Goal: Check status: Check status

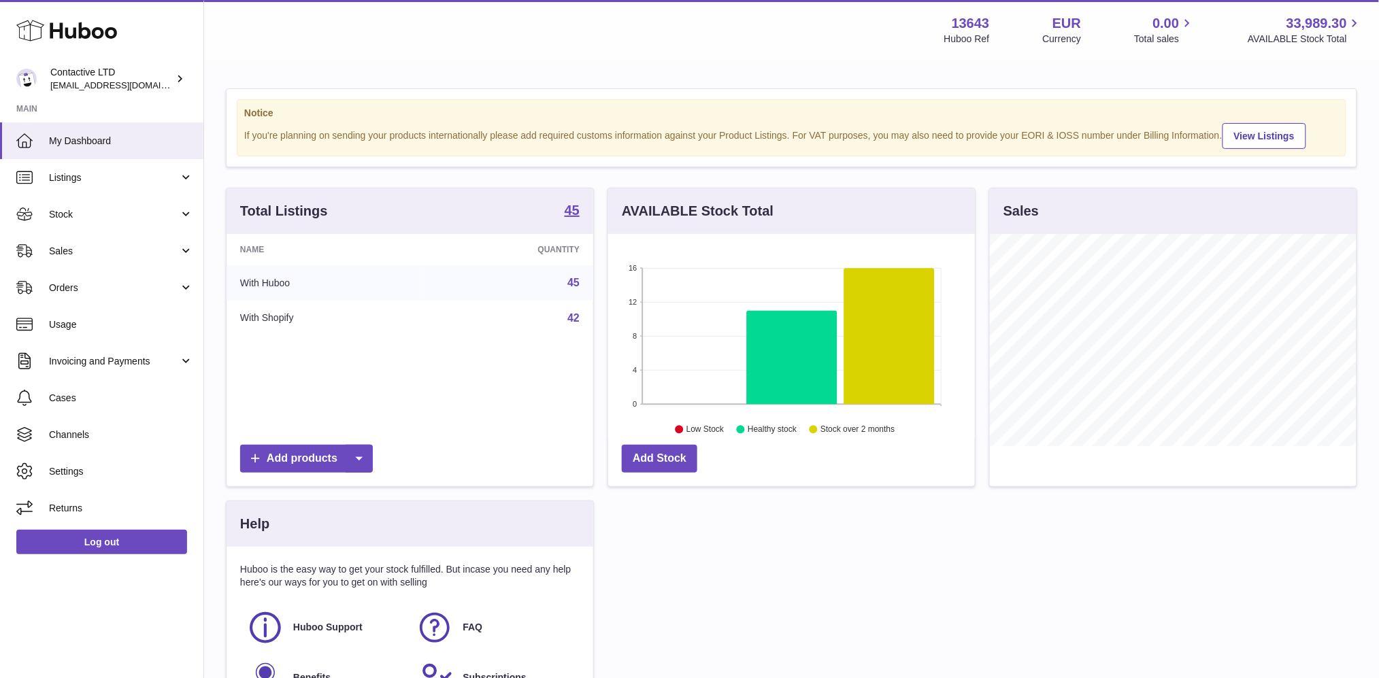
scroll to position [212, 367]
click at [84, 245] on span "Sales" at bounding box center [114, 251] width 130 height 13
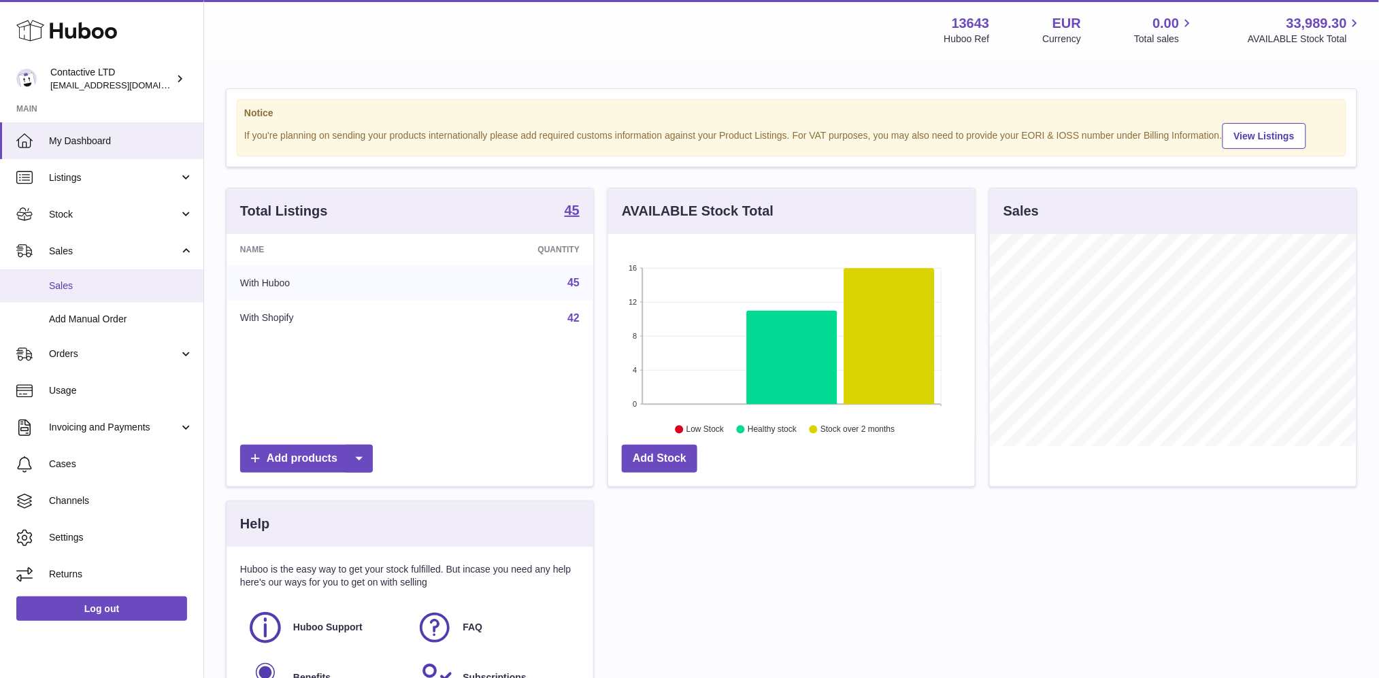
click at [89, 288] on span "Sales" at bounding box center [121, 286] width 144 height 13
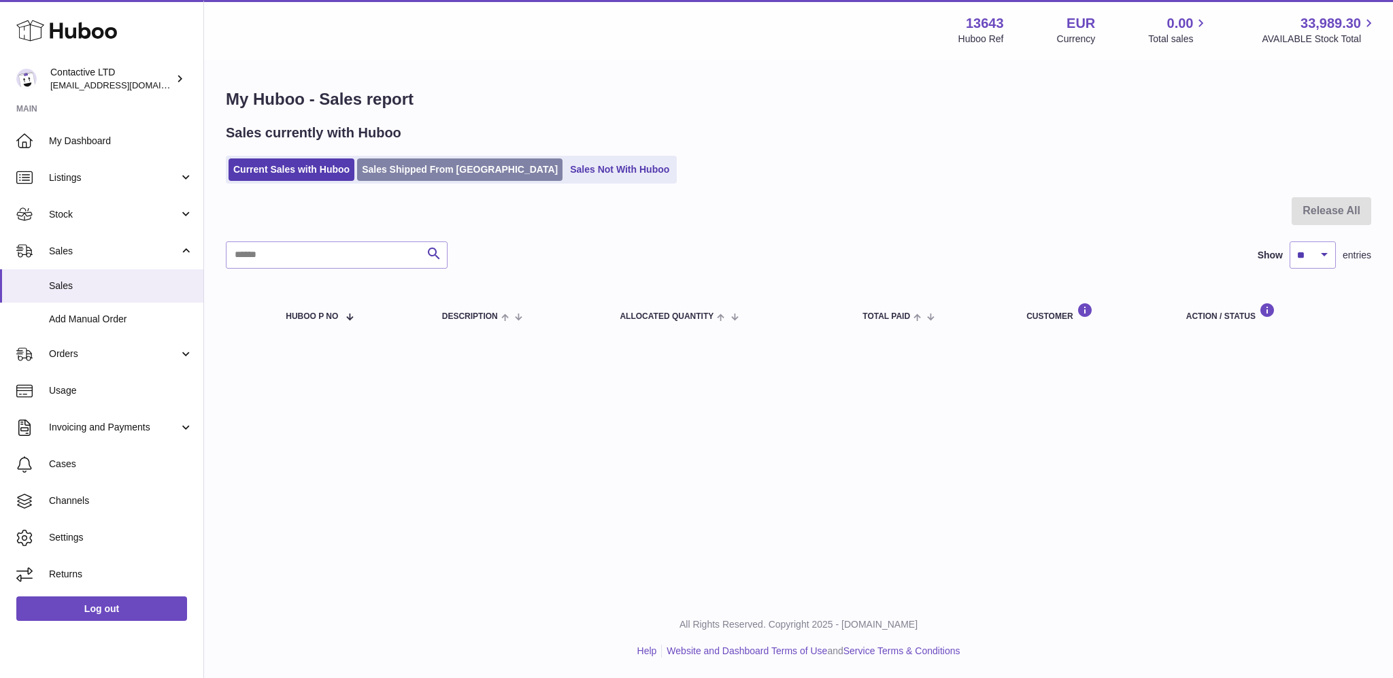
click at [393, 160] on link "Sales Shipped From [GEOGRAPHIC_DATA]" at bounding box center [459, 170] width 205 height 22
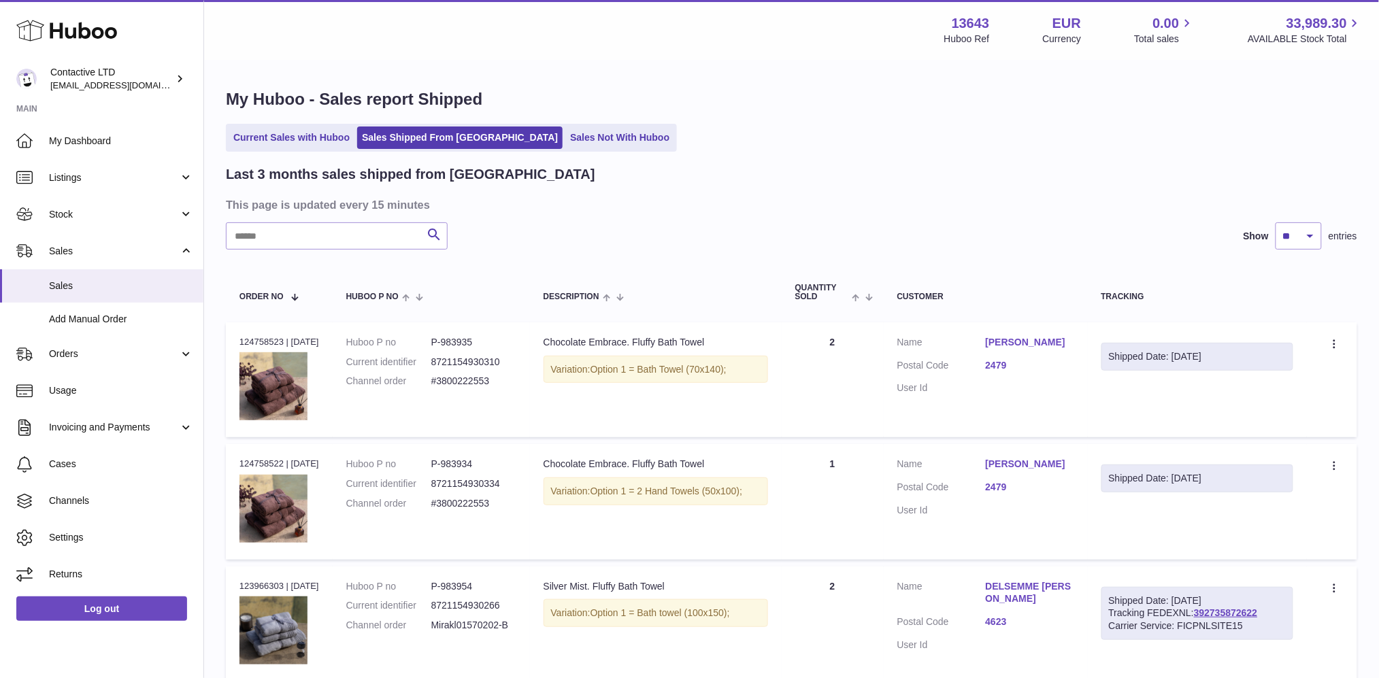
click at [1150, 374] on td "Shipped Date: 15th Sep 2025" at bounding box center [1198, 379] width 220 height 115
drag, startPoint x: 501, startPoint y: 380, endPoint x: 439, endPoint y: 376, distance: 62.7
click at [439, 376] on dd "#3800222553" at bounding box center [473, 381] width 85 height 13
copy dd "#3800222553"
drag, startPoint x: 1024, startPoint y: 403, endPoint x: 993, endPoint y: 363, distance: 50.9
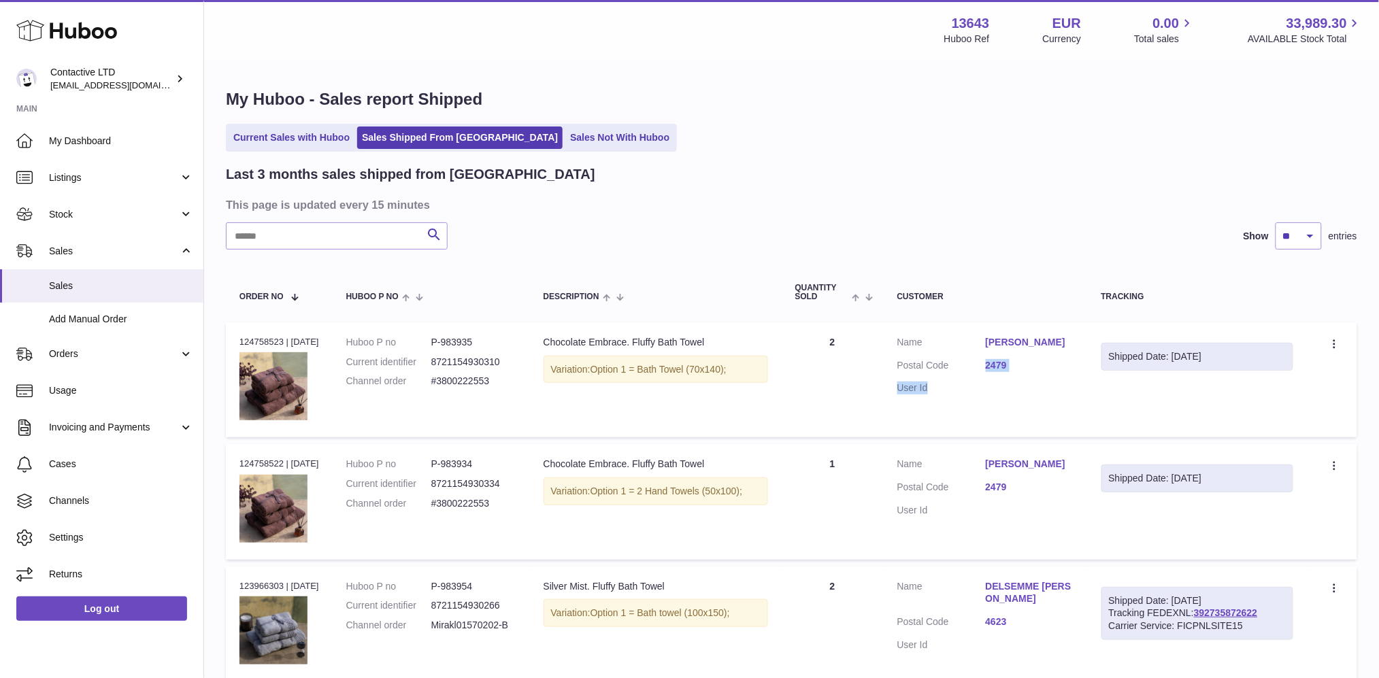
click at [993, 364] on td "Customer Name Angie Nettle Postal Code 2479 User Id" at bounding box center [986, 379] width 204 height 115
copy dl "2479 User Id"
click at [80, 452] on link "Cases" at bounding box center [101, 464] width 203 height 37
click at [116, 419] on link "Invoicing and Payments" at bounding box center [101, 428] width 203 height 37
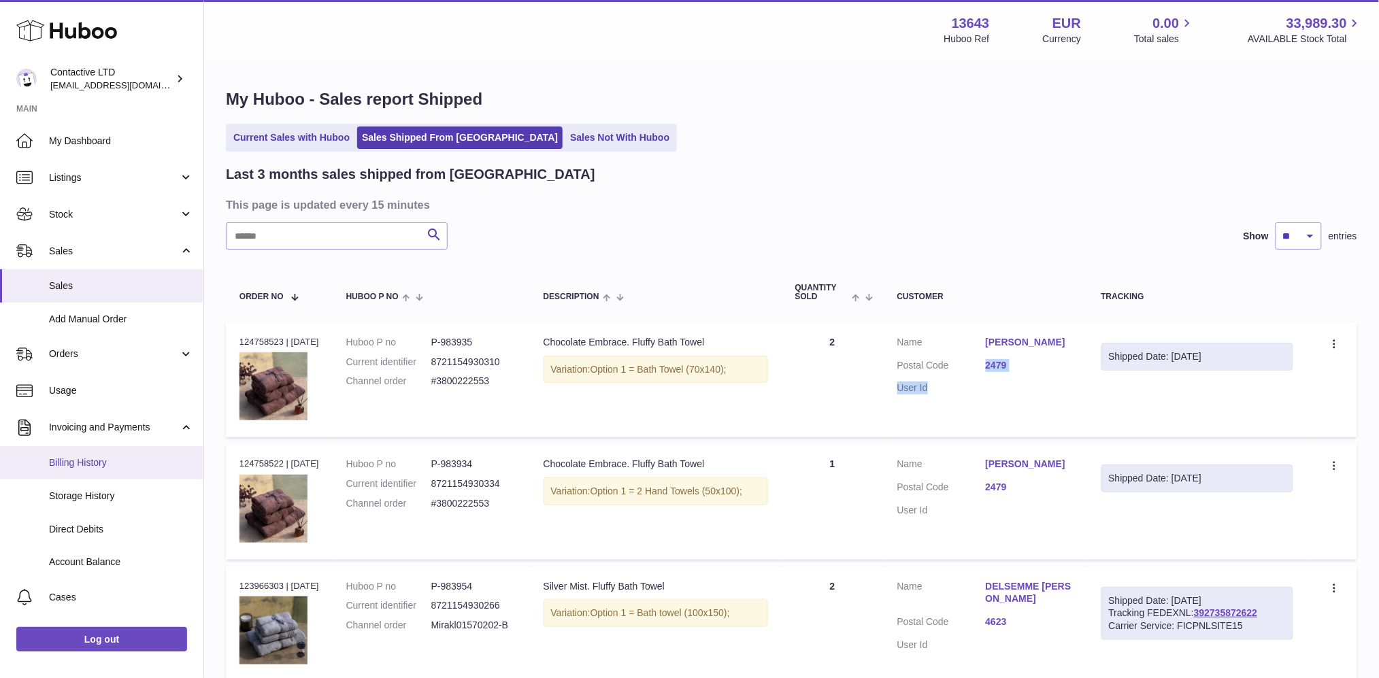
click at [118, 452] on link "Billing History" at bounding box center [101, 462] width 203 height 33
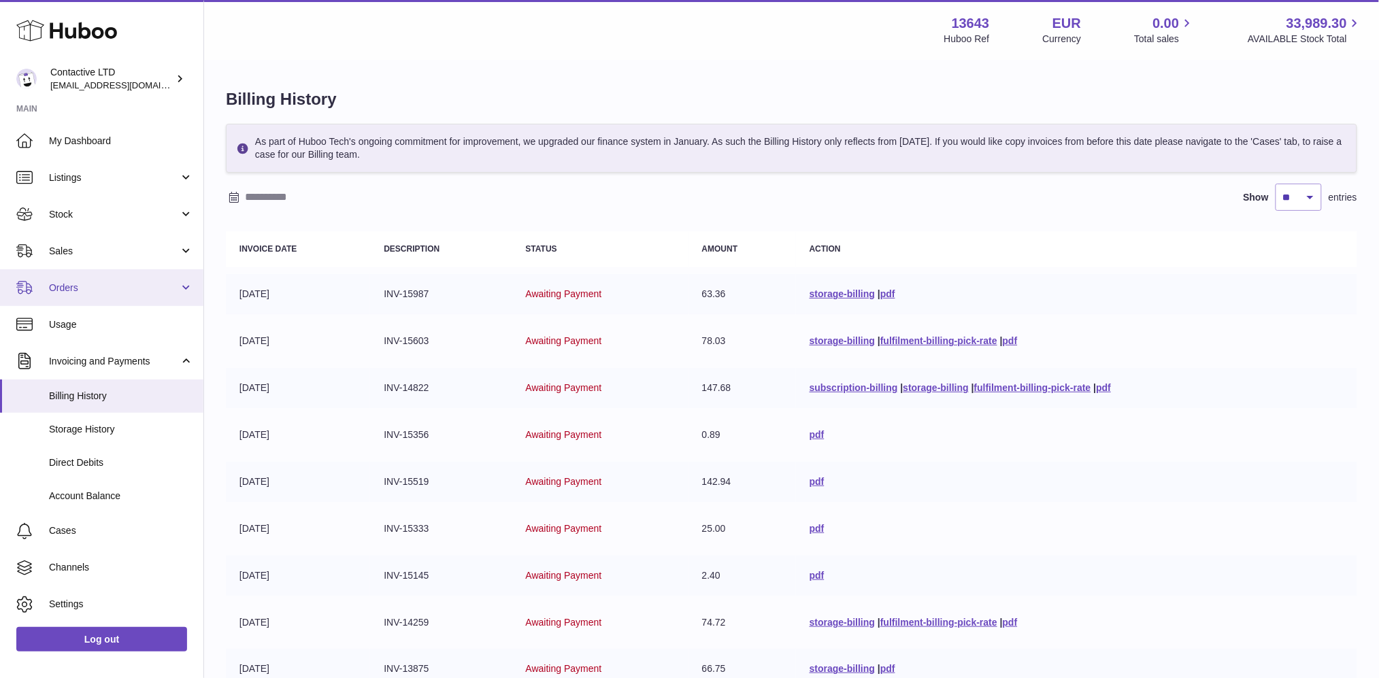
click at [65, 292] on span "Orders" at bounding box center [114, 288] width 130 height 13
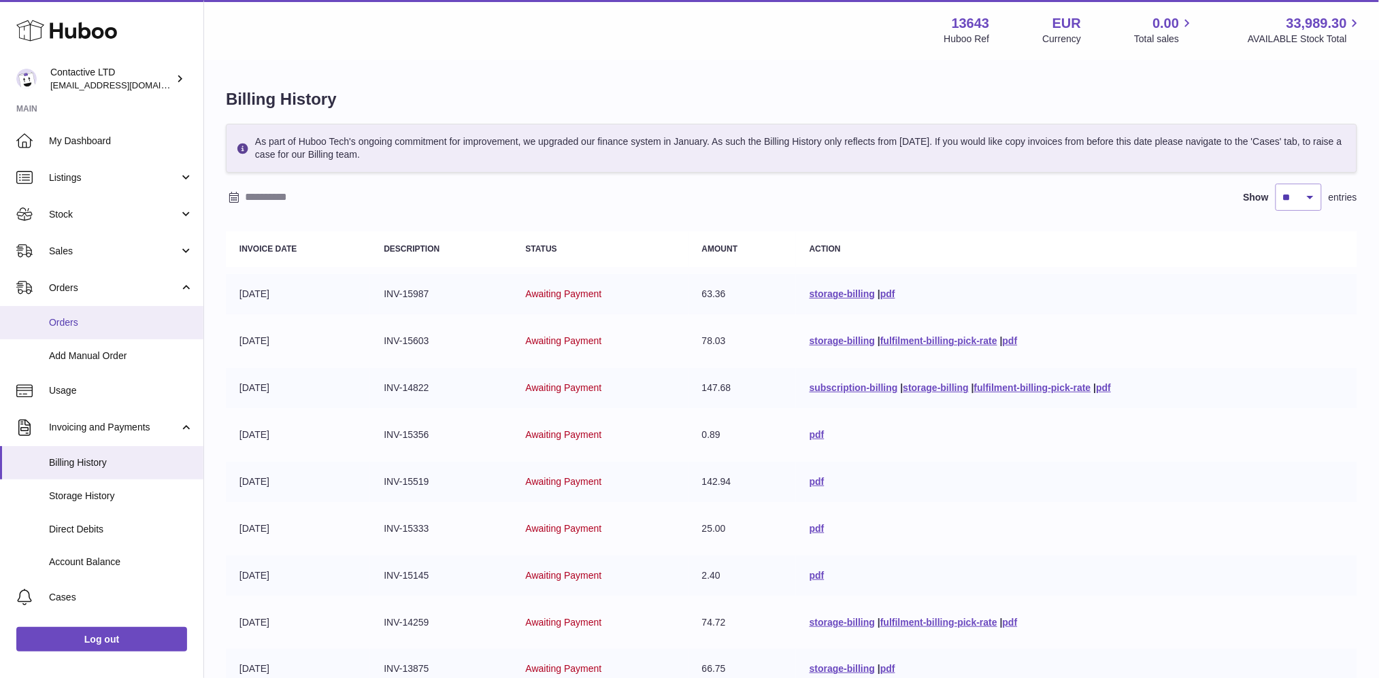
click at [67, 331] on link "Orders" at bounding box center [101, 322] width 203 height 33
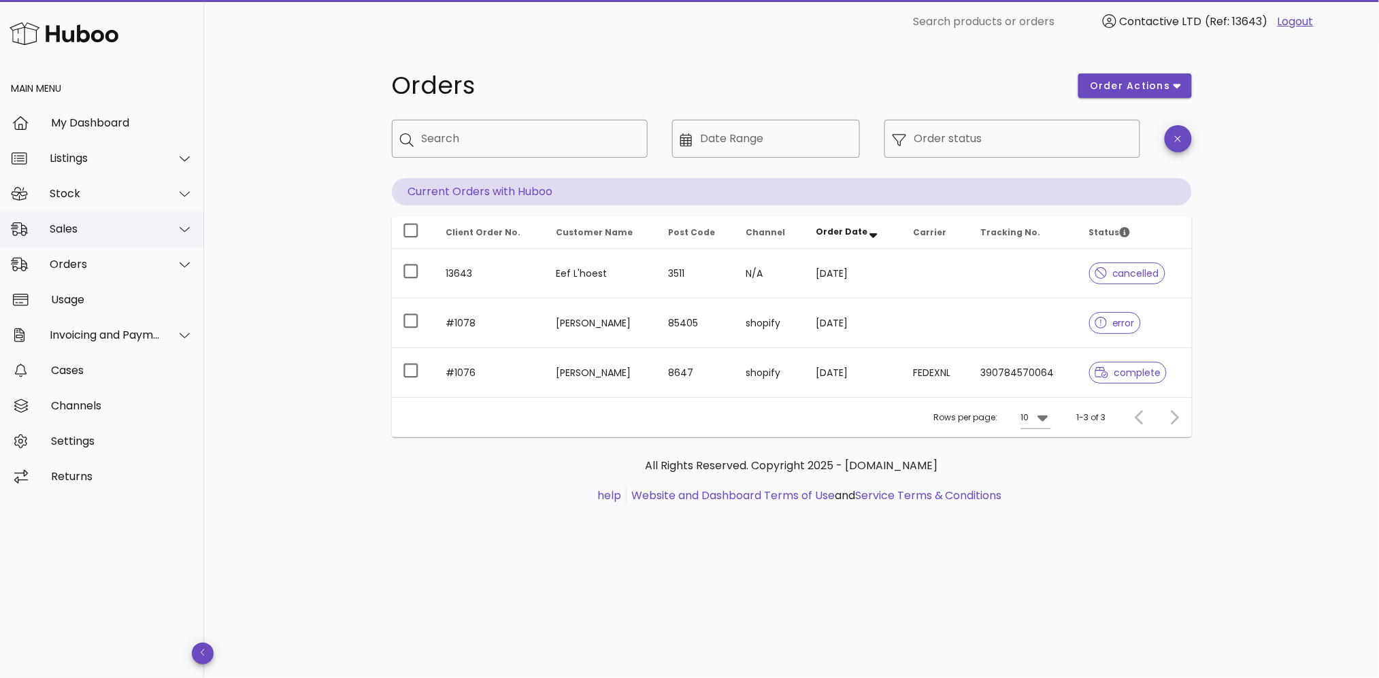
click at [120, 214] on div "Sales" at bounding box center [102, 229] width 204 height 35
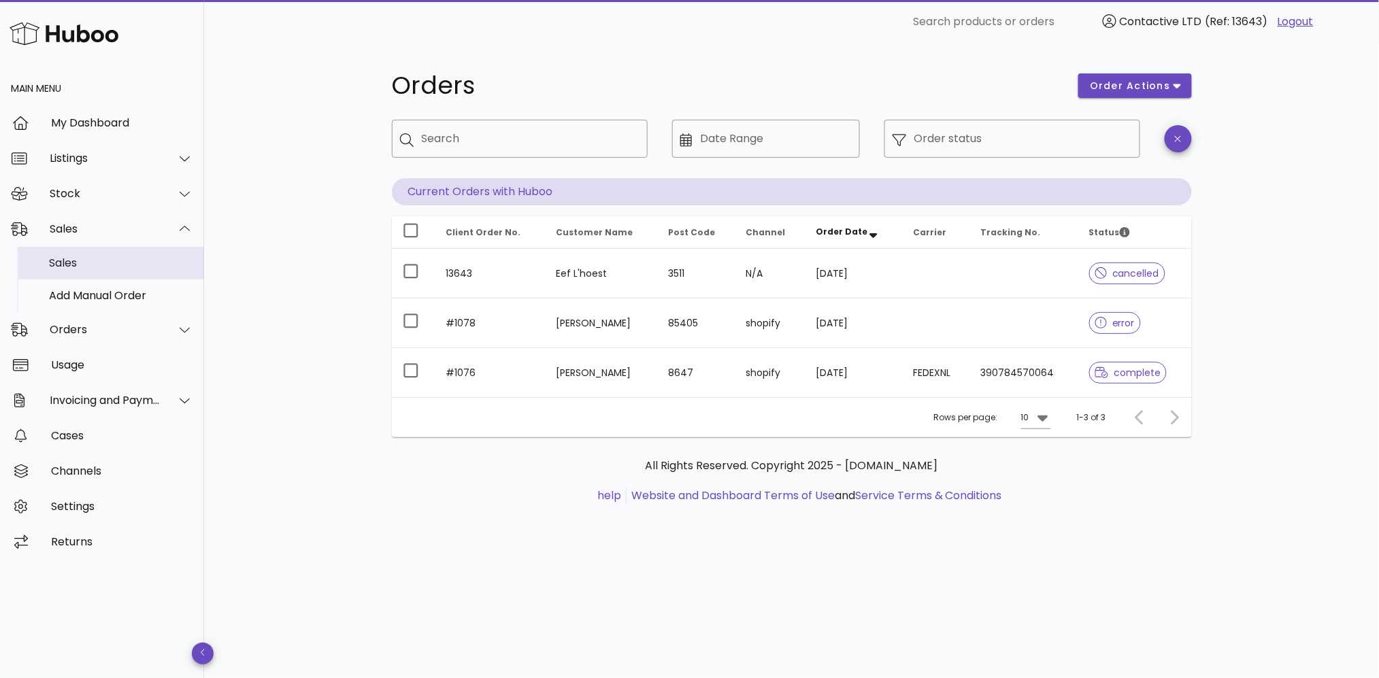
click at [117, 260] on div "Sales" at bounding box center [121, 262] width 144 height 13
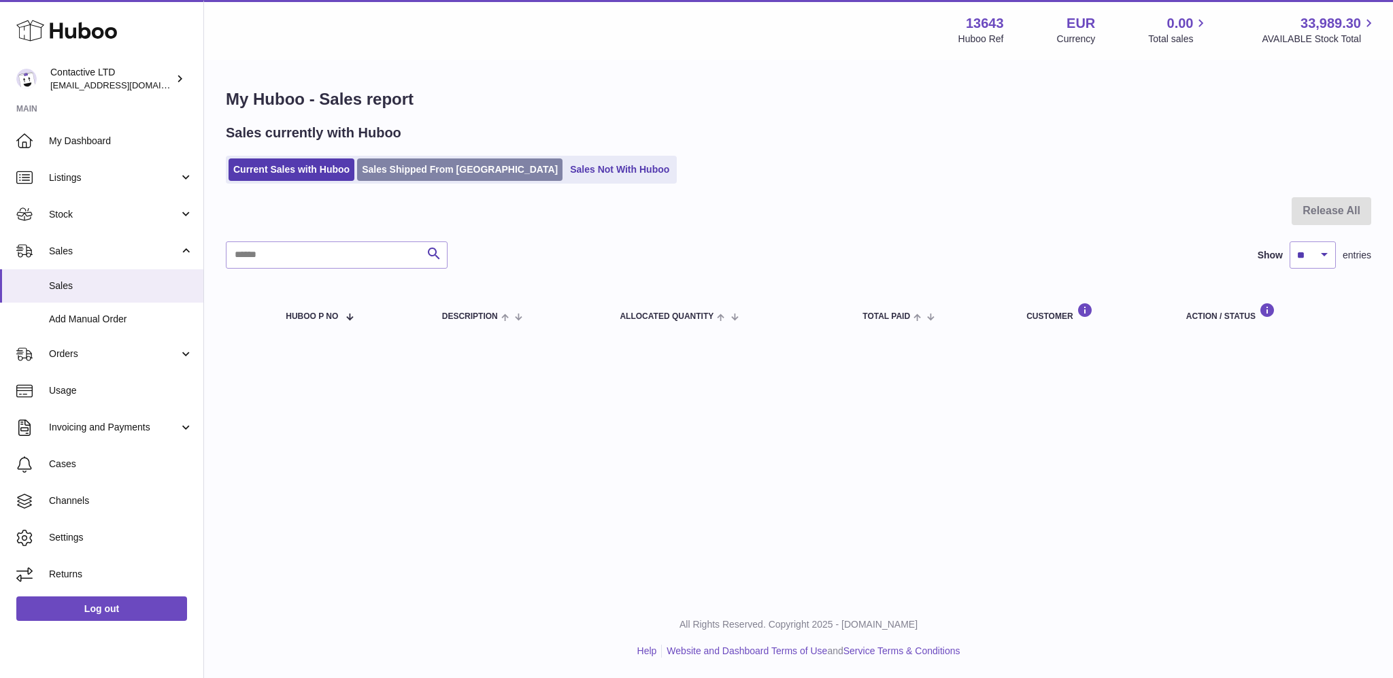
click at [405, 159] on link "Sales Shipped From Huboo" at bounding box center [459, 170] width 205 height 22
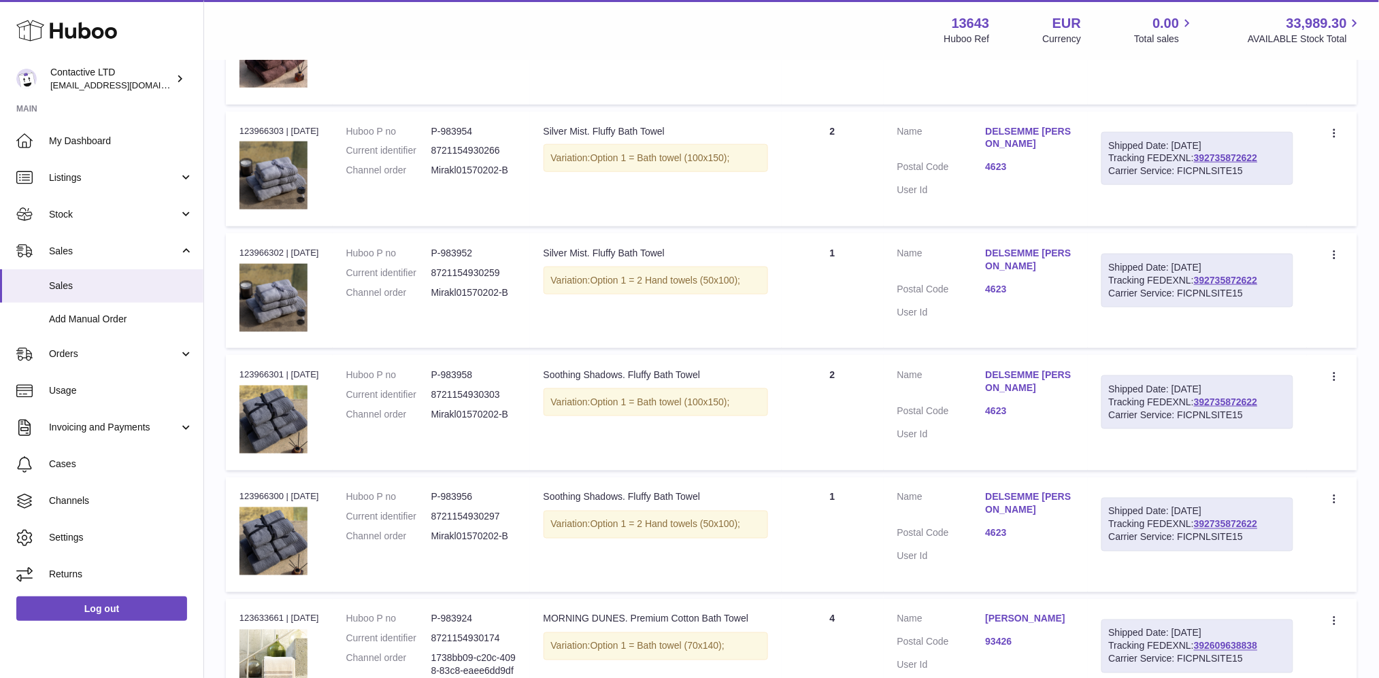
scroll to position [456, 0]
click at [1223, 277] on link "392735872622" at bounding box center [1225, 279] width 63 height 11
